Goal: Use online tool/utility: Utilize a website feature to perform a specific function

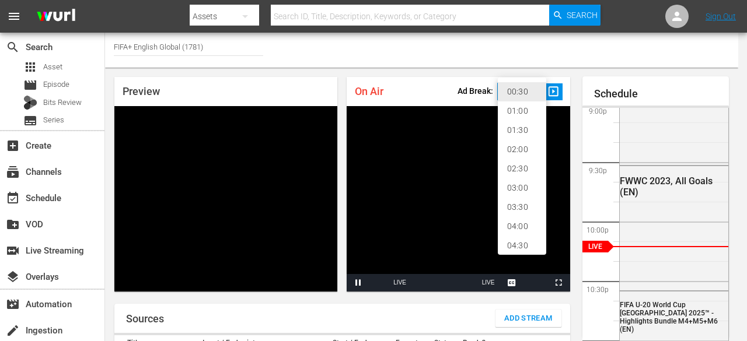
click at [538, 92] on body "menu Search By Assets Search ID, Title, Description, Keywords, or Category Sear…" at bounding box center [373, 170] width 747 height 341
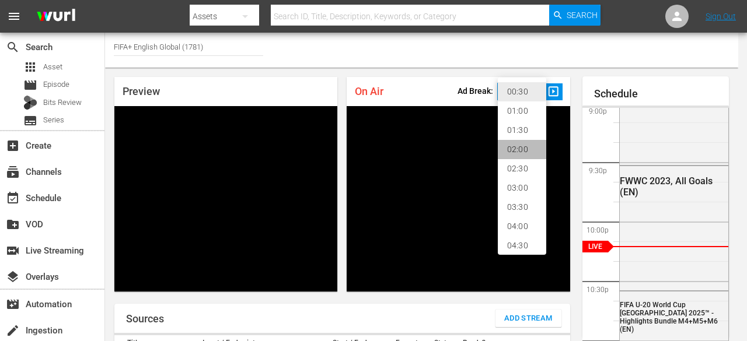
click at [511, 151] on li "02:00" at bounding box center [522, 149] width 48 height 19
type input "120"
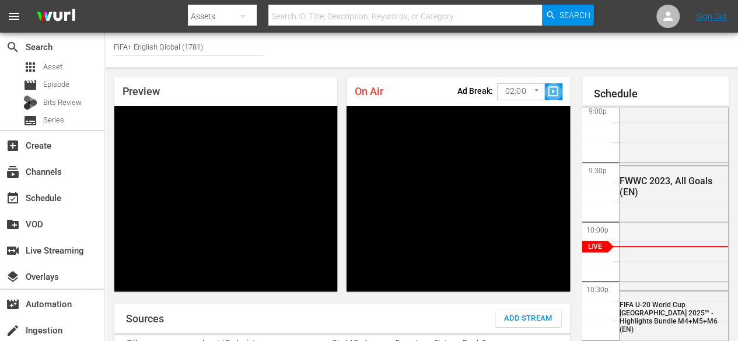
click at [552, 90] on span "slideshow_sharp" at bounding box center [553, 91] width 13 height 13
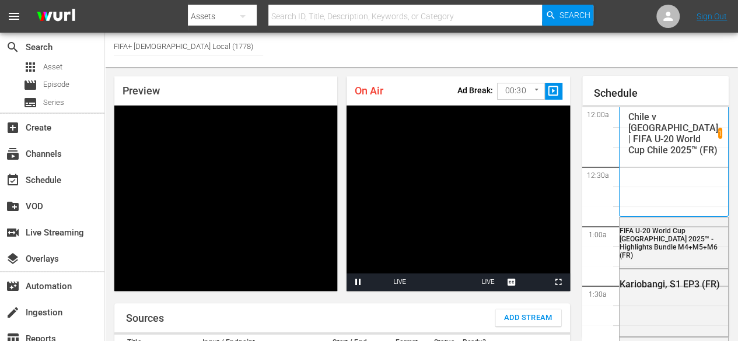
scroll to position [2510, 0]
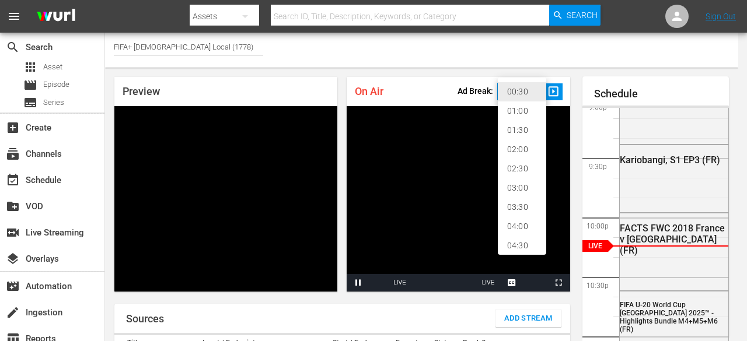
click at [522, 92] on body "menu Search By Assets Search ID, Title, Description, Keywords, or Category Sear…" at bounding box center [373, 170] width 747 height 341
click at [522, 155] on li "02:00" at bounding box center [522, 149] width 48 height 19
type input "120"
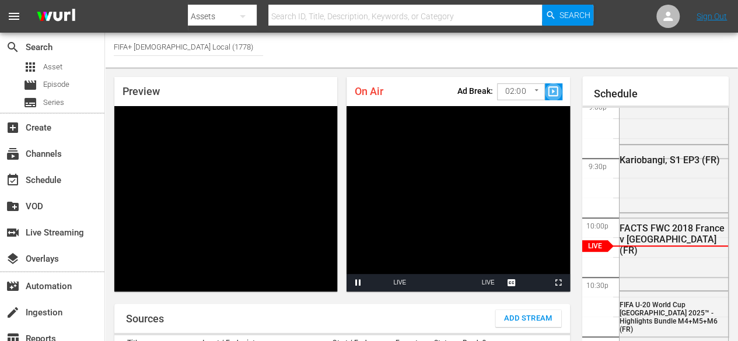
click at [552, 93] on span "slideshow_sharp" at bounding box center [553, 91] width 13 height 13
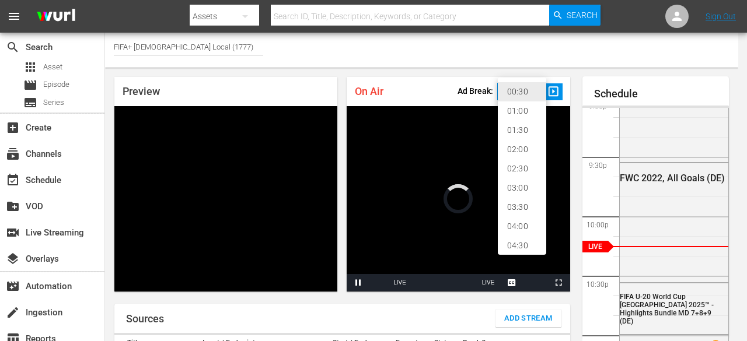
click at [512, 92] on body "menu Search By Assets Search ID, Title, Description, Keywords, or Category Sear…" at bounding box center [373, 170] width 747 height 341
click at [515, 149] on li "02:00" at bounding box center [522, 149] width 48 height 19
type input "120"
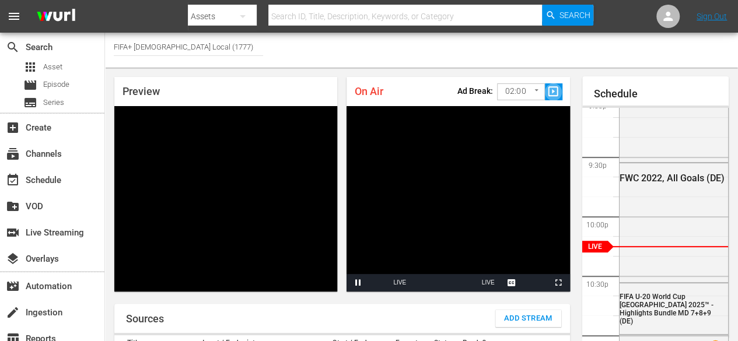
click at [549, 96] on span "slideshow_sharp" at bounding box center [553, 91] width 13 height 13
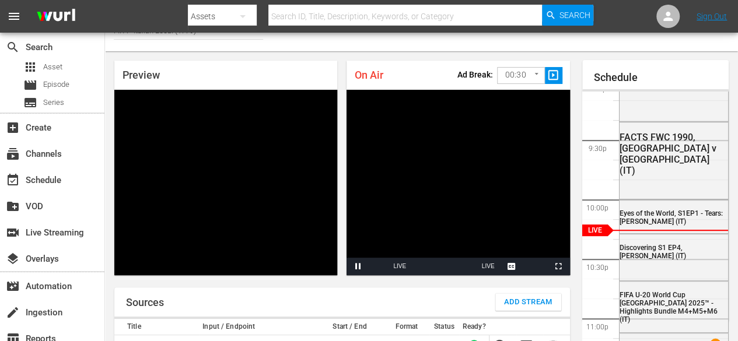
scroll to position [5, 0]
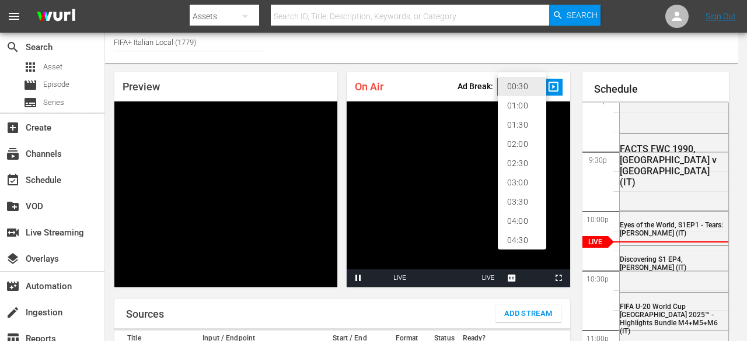
click at [514, 92] on body "menu Search By Assets Search ID, Title, Description, Keywords, or Category Sear…" at bounding box center [373, 165] width 747 height 341
click at [522, 141] on li "02:00" at bounding box center [522, 144] width 48 height 19
type input "120"
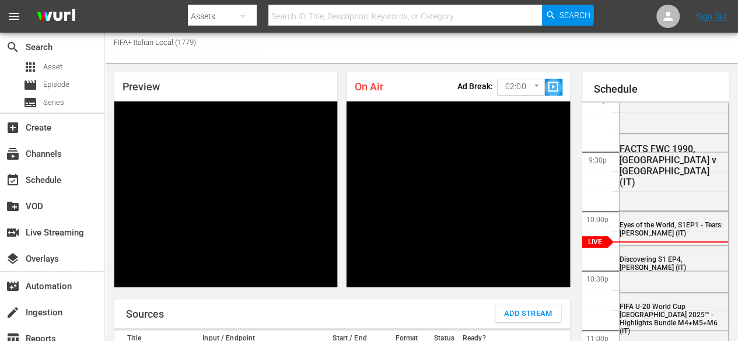
click at [550, 83] on span "slideshow_sharp" at bounding box center [553, 87] width 13 height 13
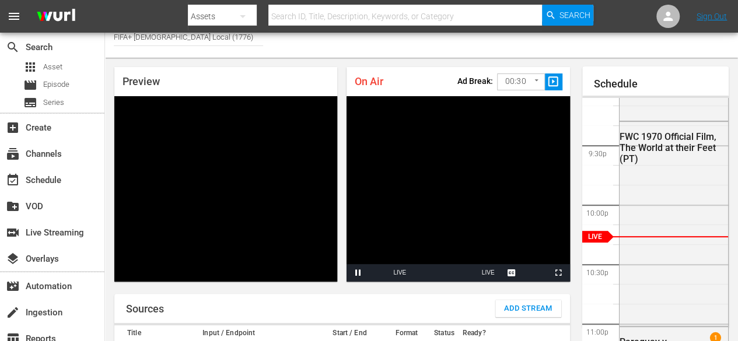
scroll to position [7, 0]
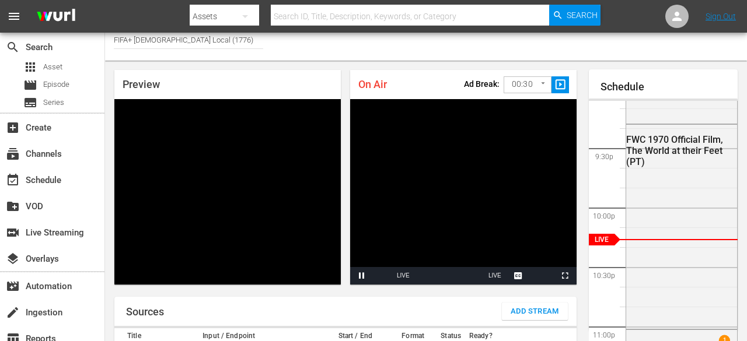
click at [513, 82] on body "menu Search By Assets Search ID, Title, Description, Keywords, or Category Sear…" at bounding box center [373, 163] width 747 height 341
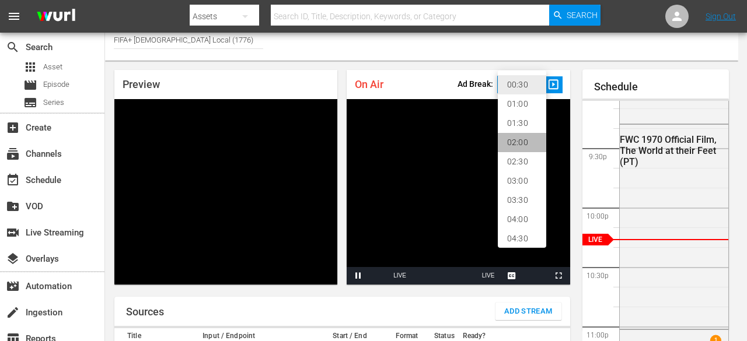
click at [521, 142] on li "02:00" at bounding box center [522, 142] width 48 height 19
type input "120"
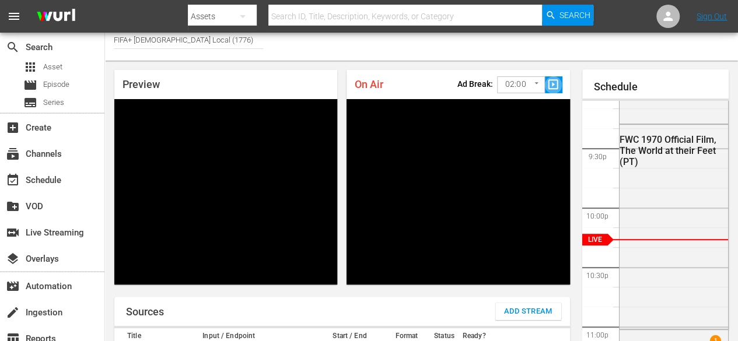
click at [547, 82] on span "slideshow_sharp" at bounding box center [553, 84] width 13 height 13
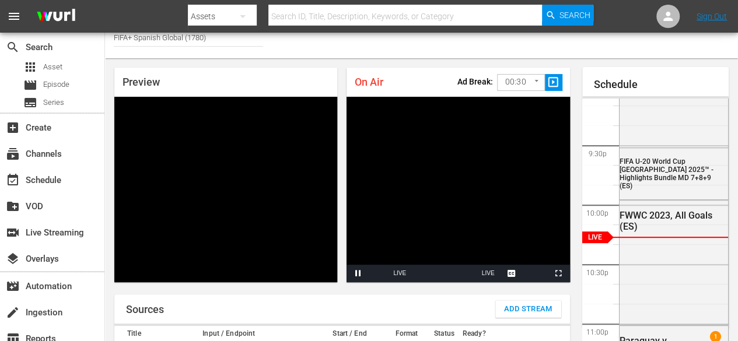
scroll to position [5, 0]
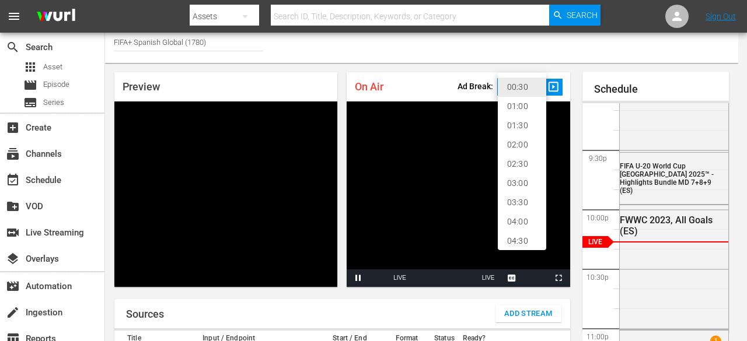
click at [503, 94] on body "menu Search By Assets Search ID, Title, Description, Keywords, or Category Sear…" at bounding box center [373, 165] width 747 height 341
click at [516, 140] on li "02:00" at bounding box center [522, 144] width 48 height 19
type input "120"
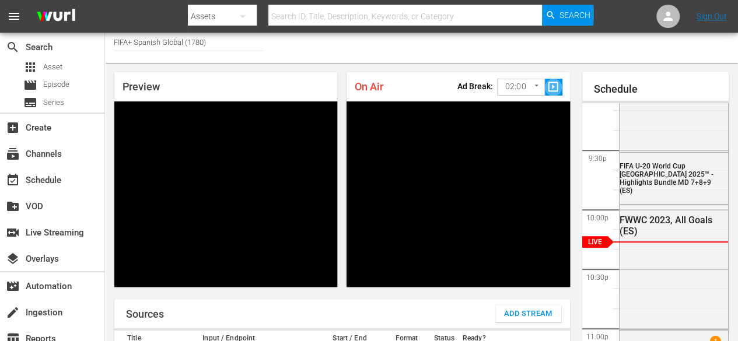
click at [554, 90] on span "slideshow_sharp" at bounding box center [553, 87] width 13 height 13
